Goal: Task Accomplishment & Management: Manage account settings

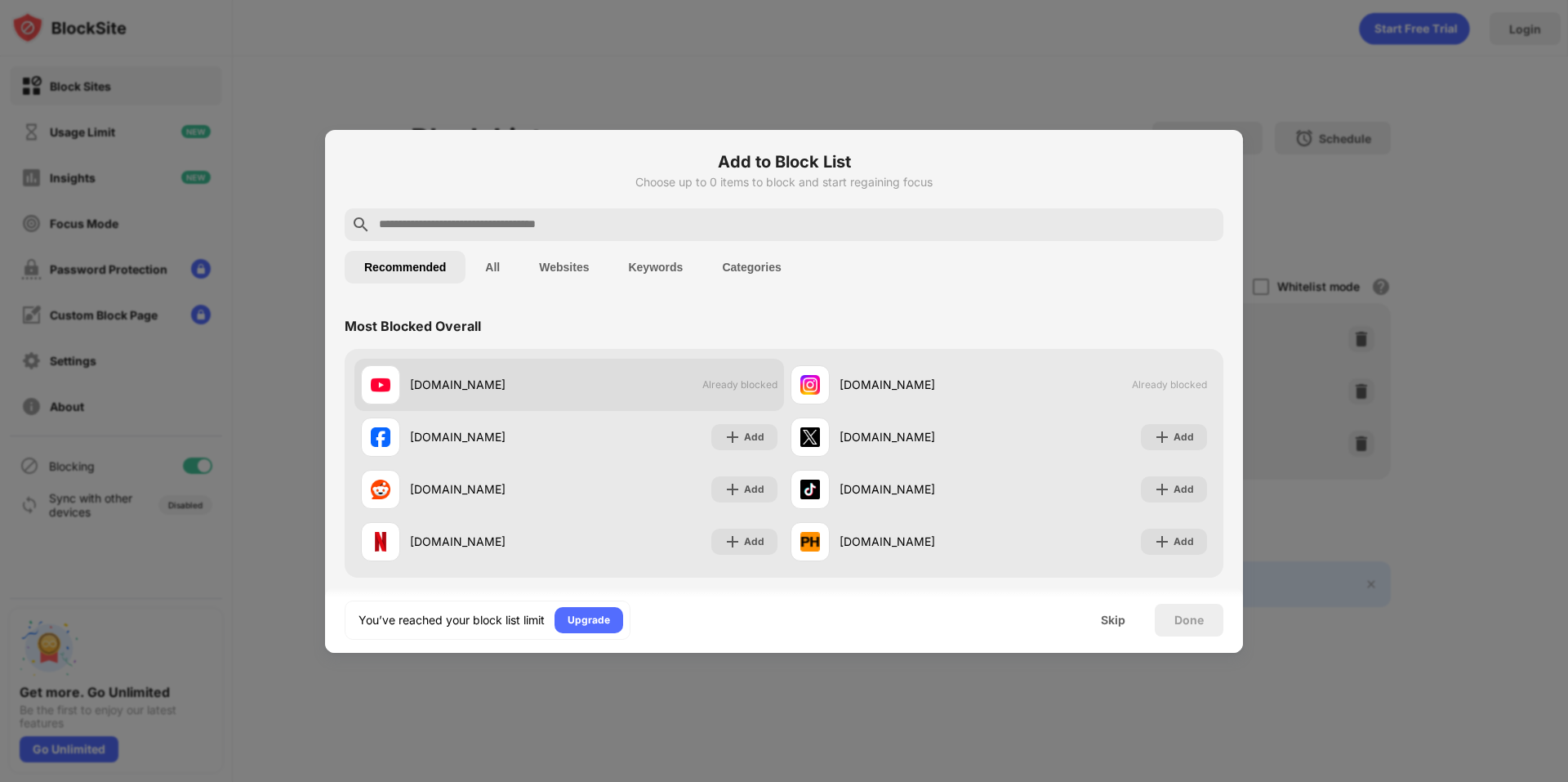
click at [730, 384] on span "Already blocked" at bounding box center [740, 384] width 75 height 12
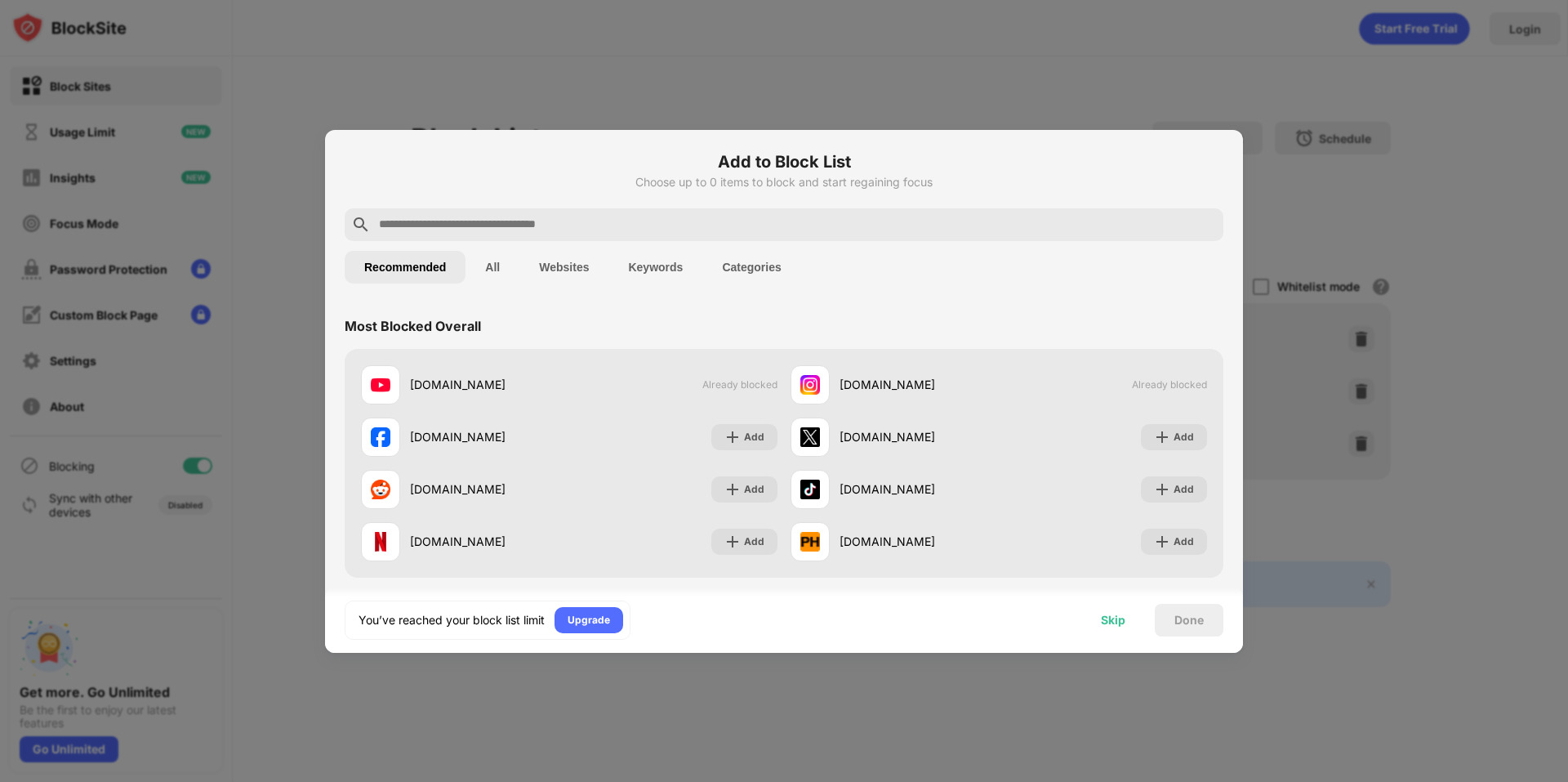
click at [1118, 620] on div "Skip" at bounding box center [1113, 619] width 25 height 13
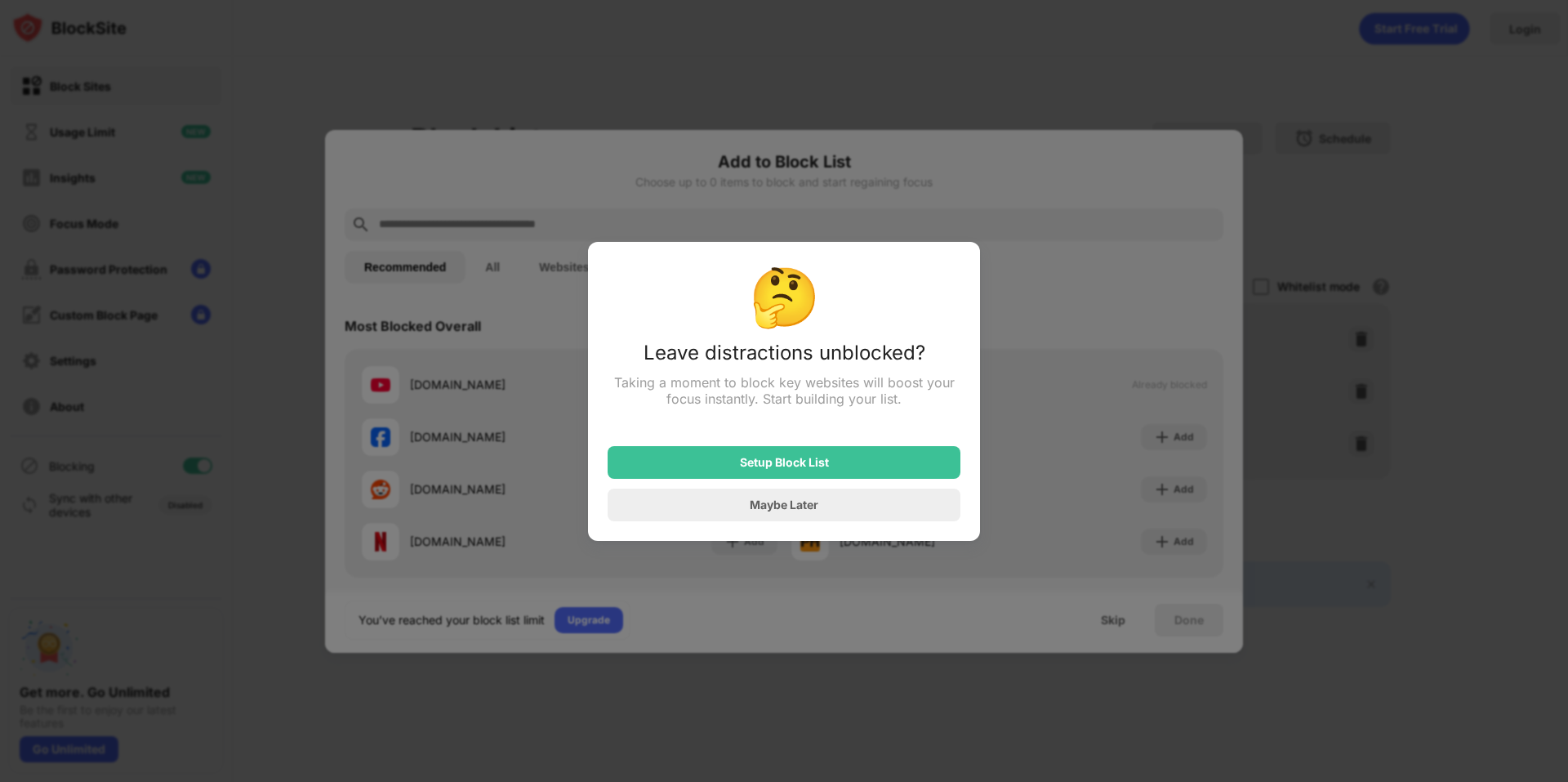
click at [1089, 702] on div at bounding box center [784, 391] width 1568 height 782
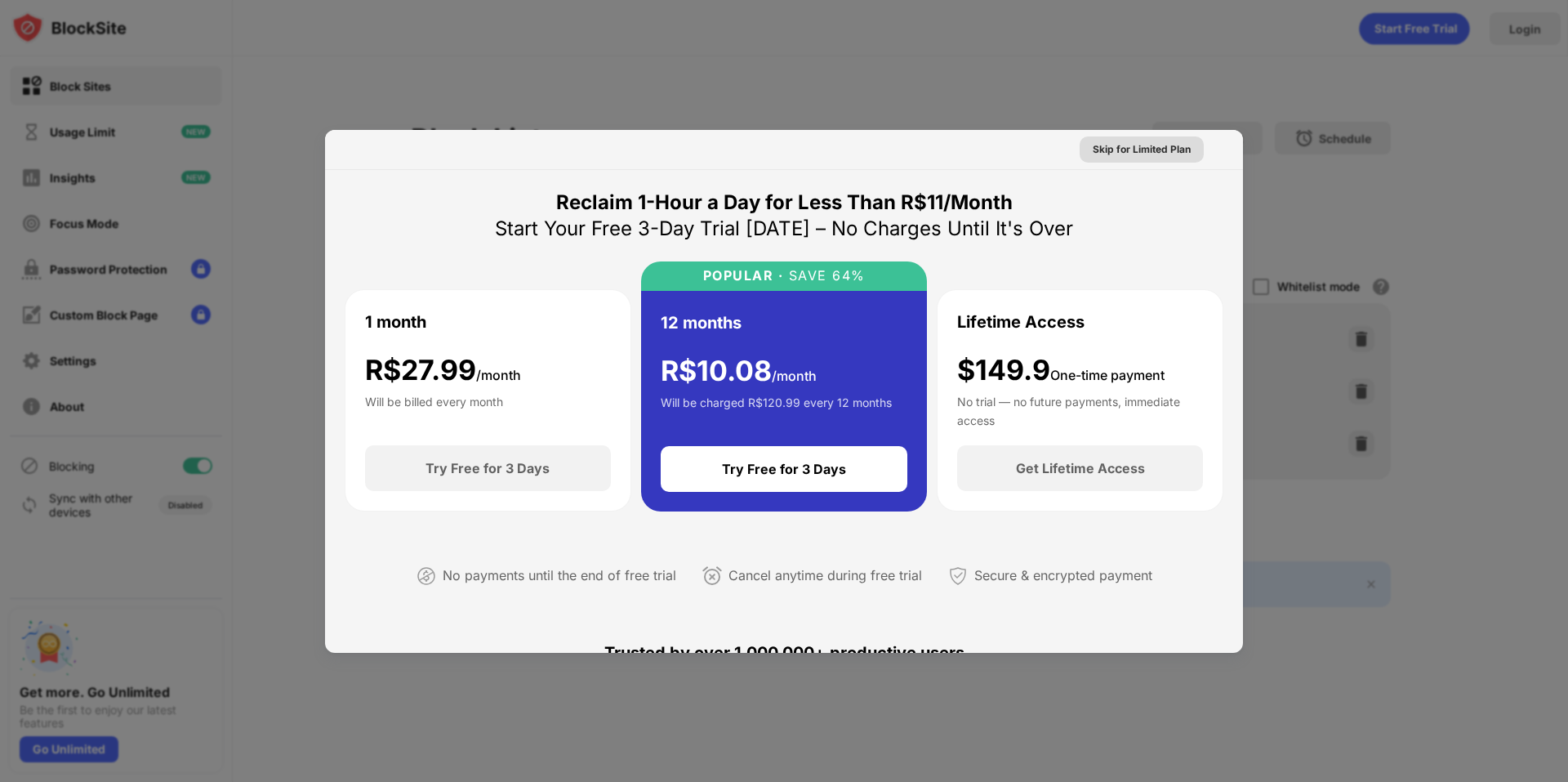
click at [1141, 143] on div "Skip for Limited Plan" at bounding box center [1141, 149] width 98 height 17
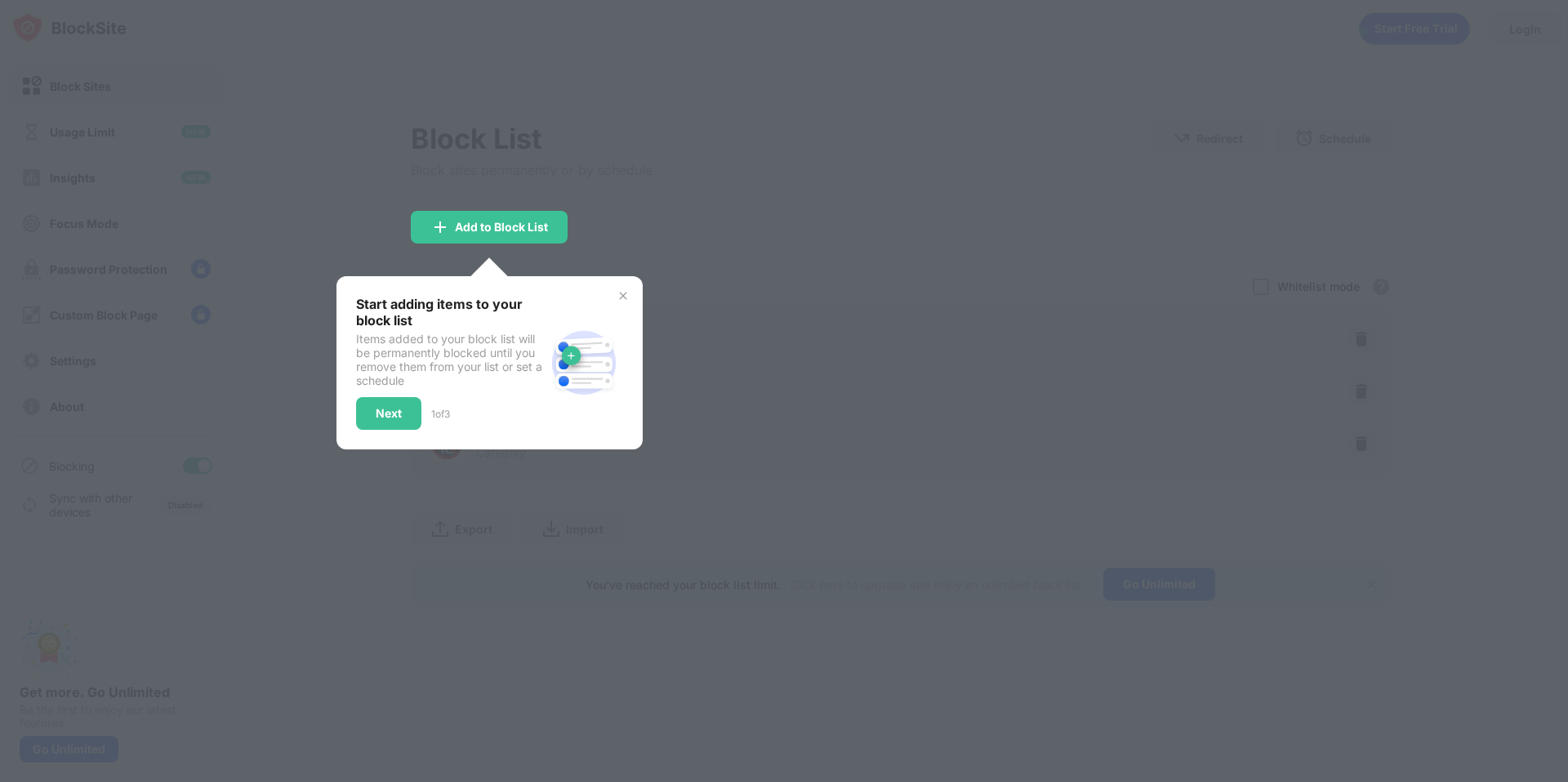
click at [597, 245] on div at bounding box center [784, 391] width 1568 height 782
click at [631, 302] on div "Start adding items to your block list Items added to your block list will be pe…" at bounding box center [490, 362] width 306 height 173
click at [628, 298] on img at bounding box center [623, 295] width 13 height 13
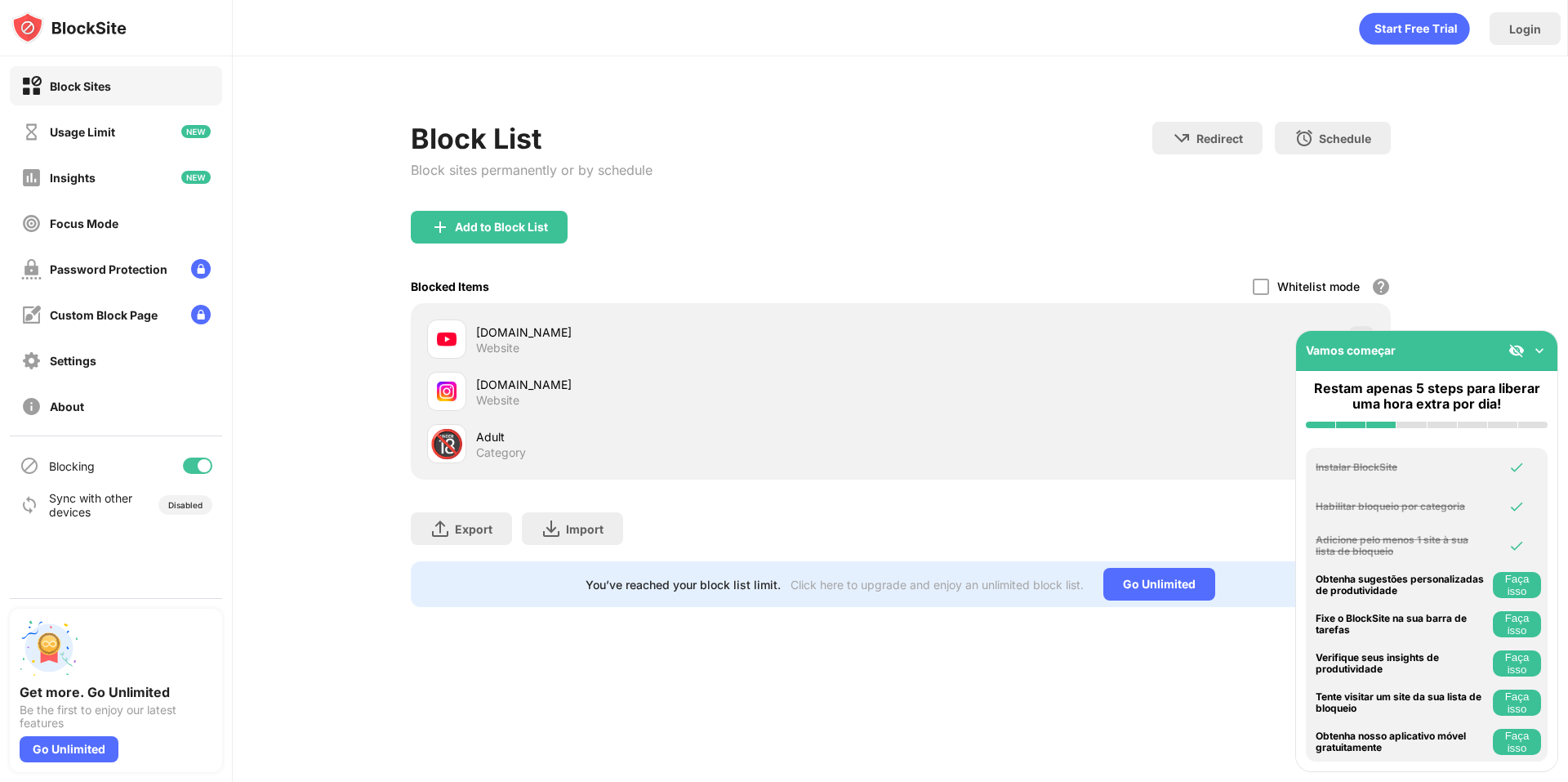
click at [1543, 361] on div "Vamos começar" at bounding box center [1427, 351] width 262 height 40
click at [1543, 356] on img at bounding box center [1539, 351] width 17 height 17
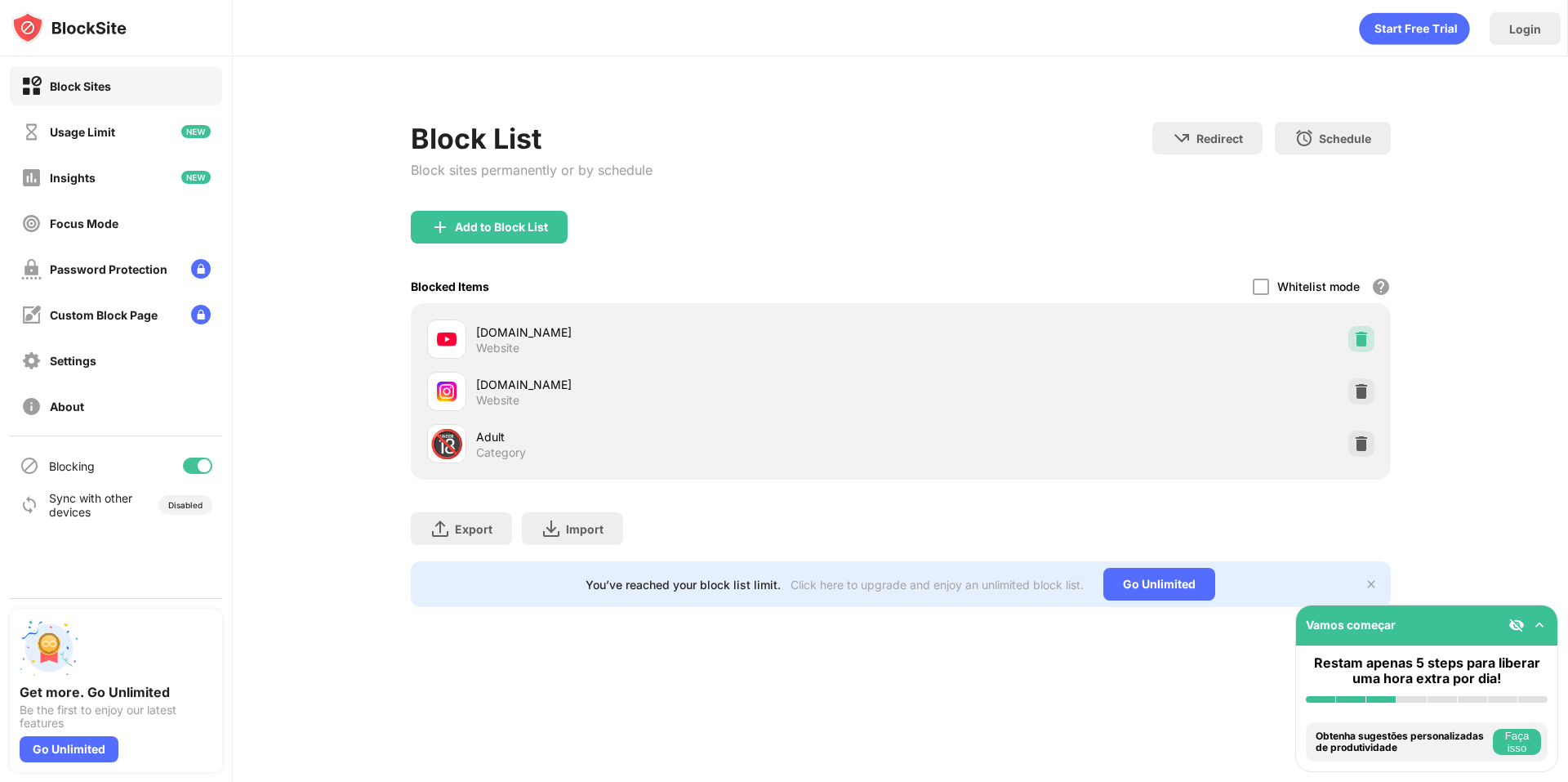
click at [1360, 339] on img at bounding box center [1362, 339] width 17 height 17
